Goal: Task Accomplishment & Management: Manage account settings

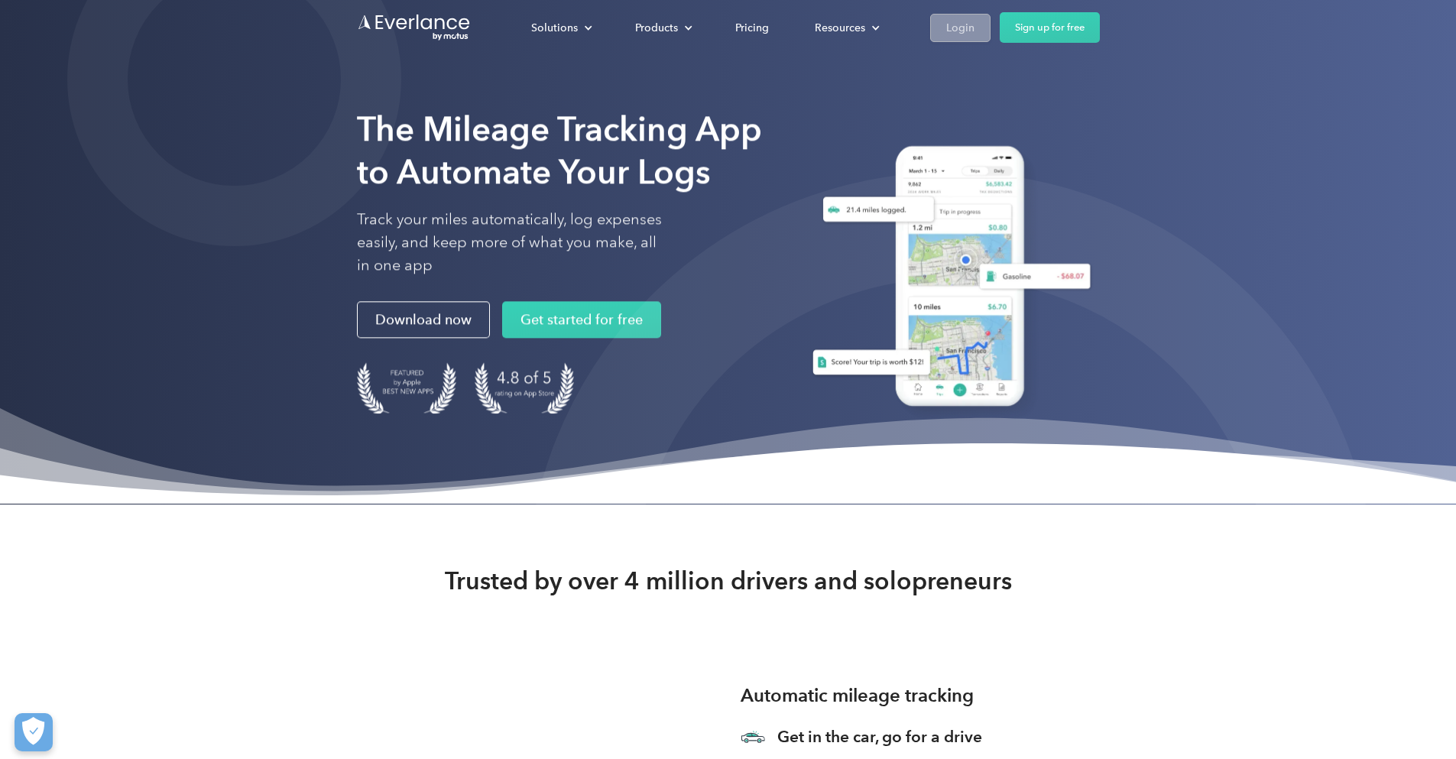
click at [975, 24] on div "Login" at bounding box center [960, 27] width 28 height 19
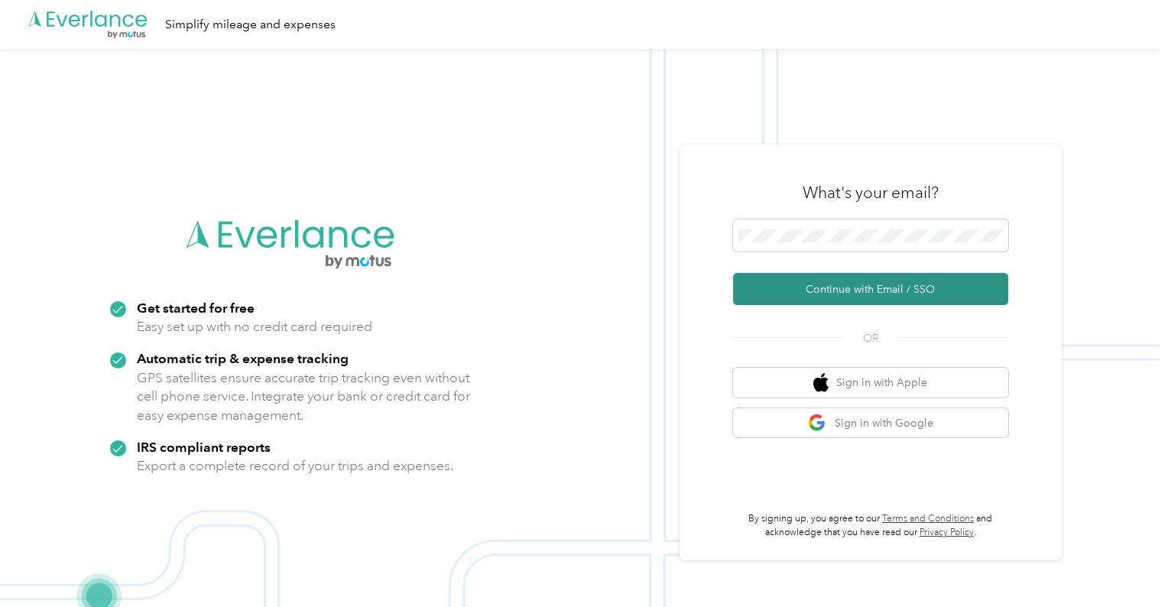
click at [853, 286] on button "Continue with Email / SSO" at bounding box center [870, 289] width 275 height 32
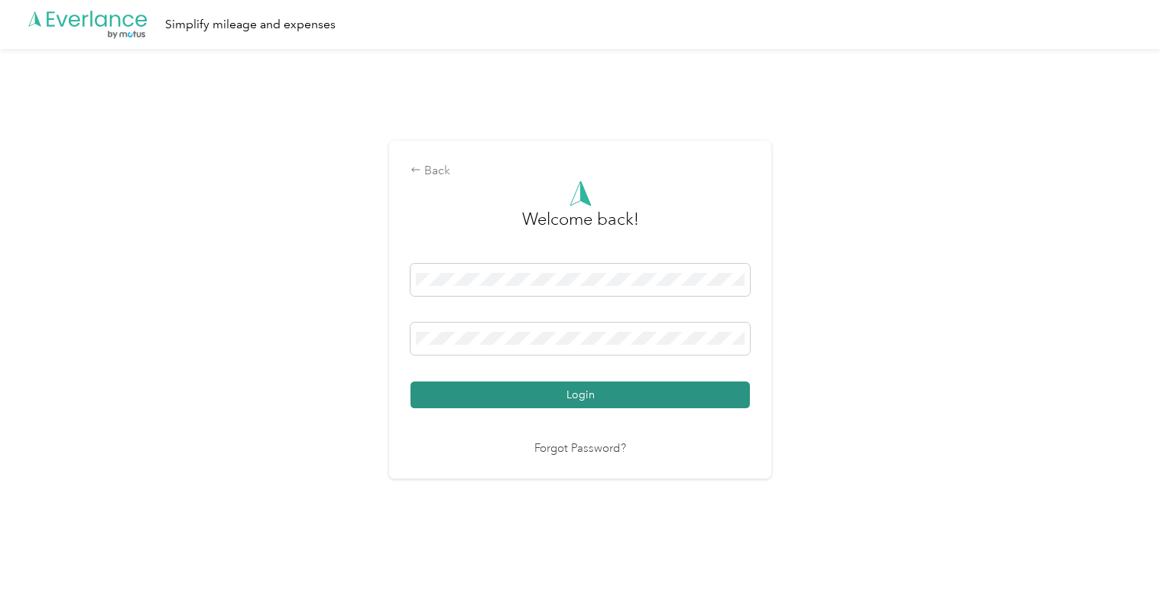
click at [544, 397] on button "Login" at bounding box center [580, 394] width 339 height 27
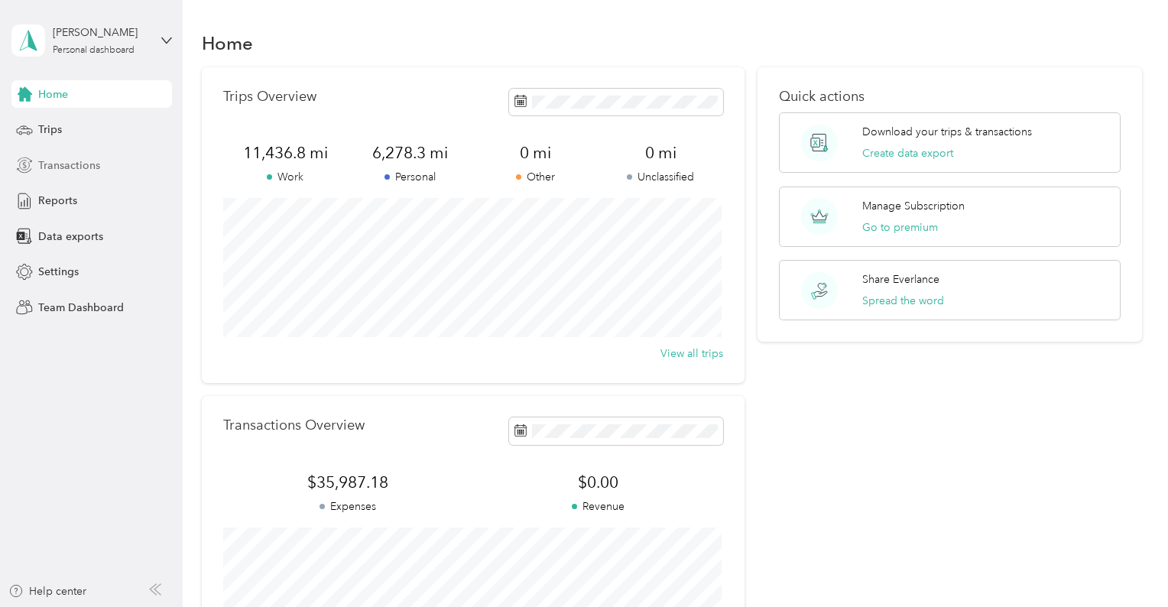
click at [60, 165] on span "Transactions" at bounding box center [69, 165] width 62 height 16
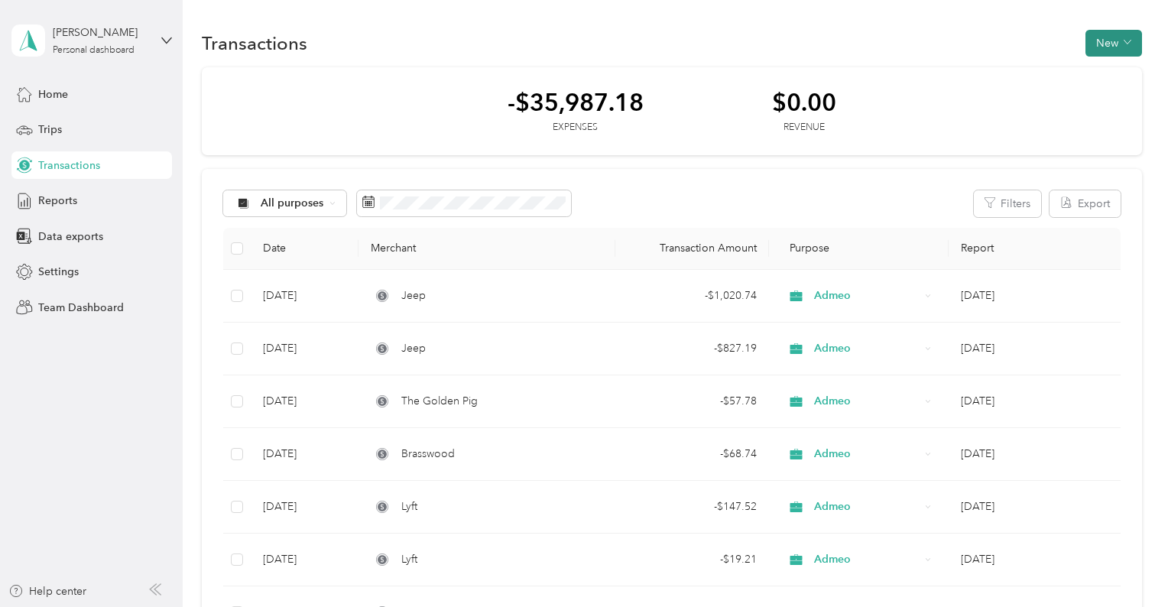
click at [1098, 46] on button "New" at bounding box center [1114, 43] width 57 height 27
click at [1089, 69] on span "Expense" at bounding box center [1108, 71] width 41 height 16
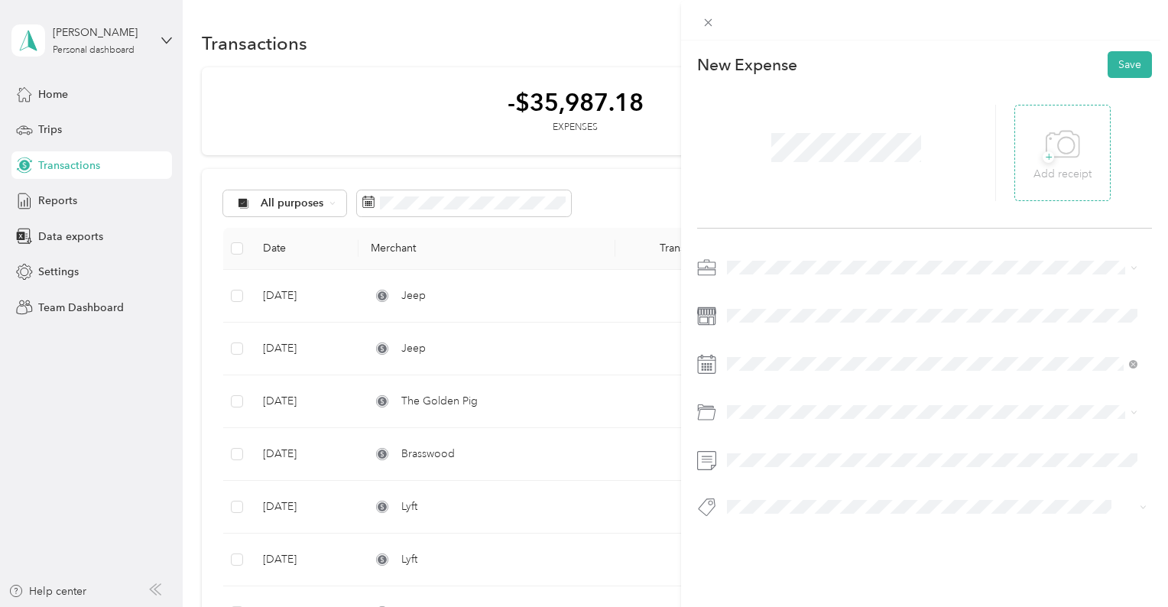
click at [1055, 141] on icon at bounding box center [1063, 145] width 34 height 42
click at [756, 342] on span "Admeo" at bounding box center [750, 345] width 37 height 13
click at [801, 237] on div "68400 Travel Expense" at bounding box center [932, 232] width 400 height 16
click at [1124, 57] on button "Save" at bounding box center [1130, 64] width 44 height 27
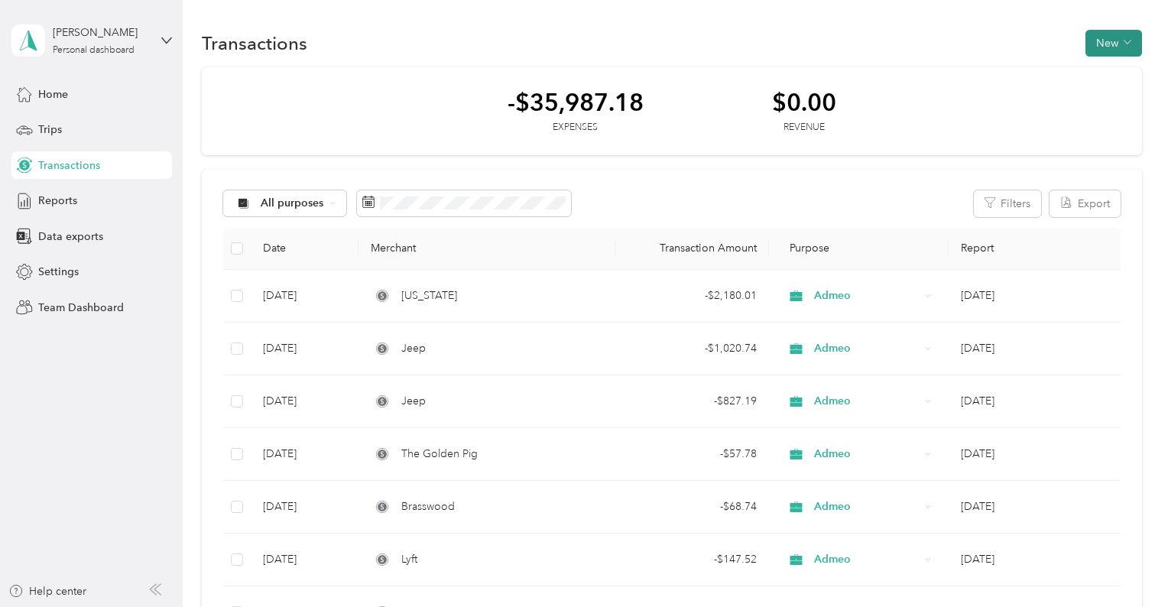
click at [1107, 43] on button "New" at bounding box center [1114, 43] width 57 height 27
click at [1116, 70] on span "Expense" at bounding box center [1108, 71] width 41 height 16
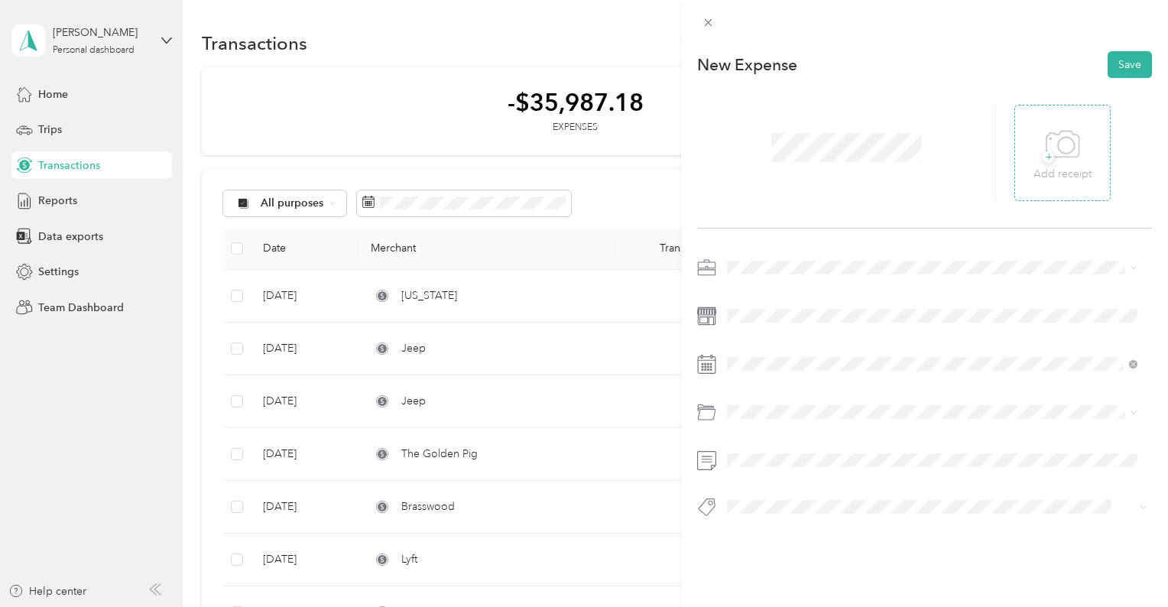
click at [1058, 146] on icon at bounding box center [1063, 145] width 34 height 42
click at [749, 339] on div "Admeo" at bounding box center [932, 347] width 400 height 16
click at [810, 236] on div "68400 Travel Expense" at bounding box center [932, 232] width 400 height 16
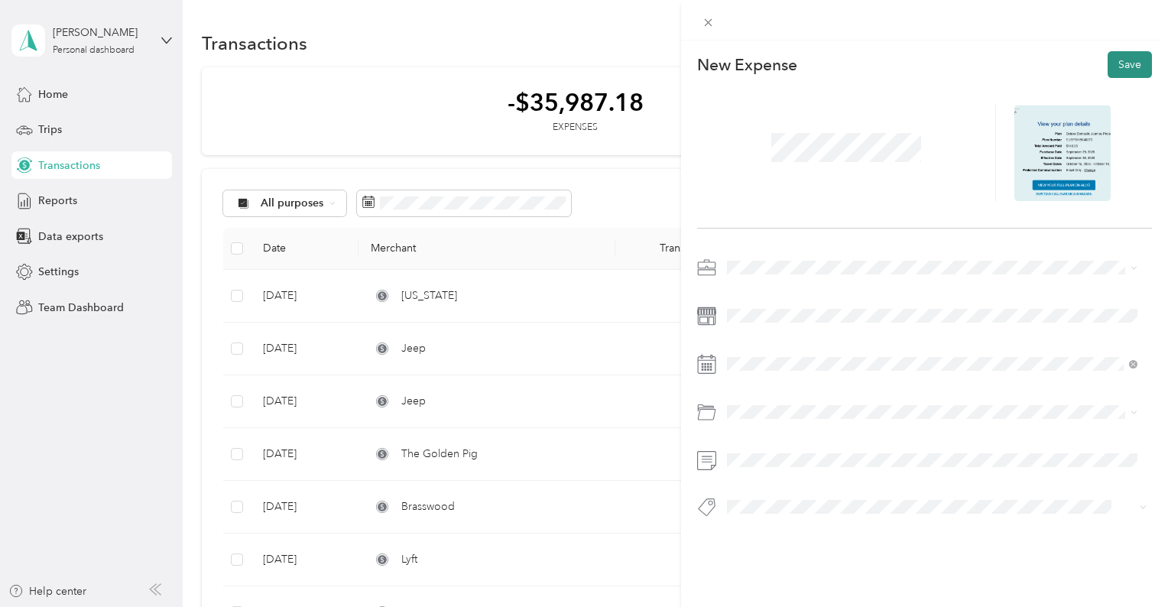
click at [1129, 60] on button "Save" at bounding box center [1130, 64] width 44 height 27
